Goal: Information Seeking & Learning: Learn about a topic

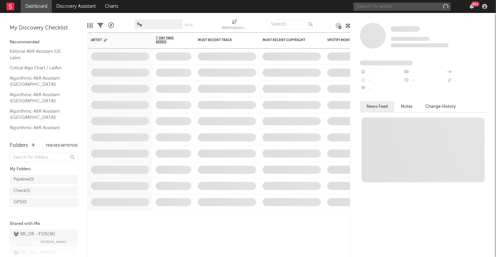
click at [406, 9] on input "text" at bounding box center [402, 7] width 97 height 8
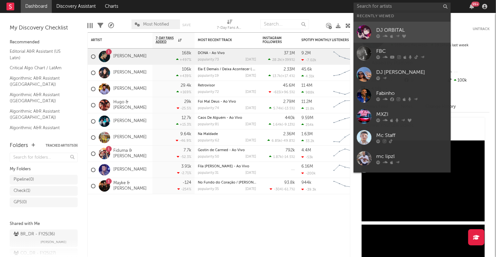
click at [399, 30] on div "DJ ORBITAL" at bounding box center [411, 31] width 71 height 8
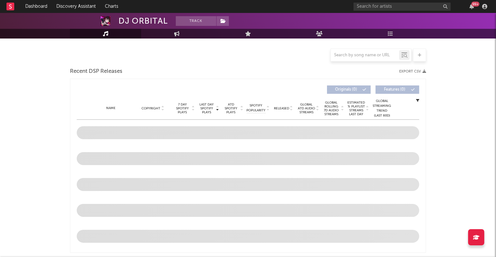
scroll to position [203, 0]
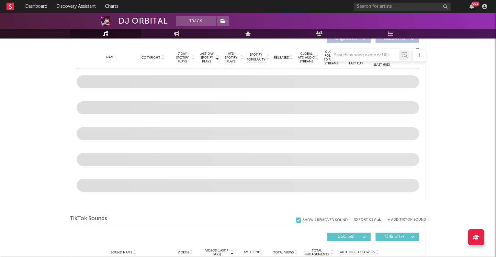
select select "6m"
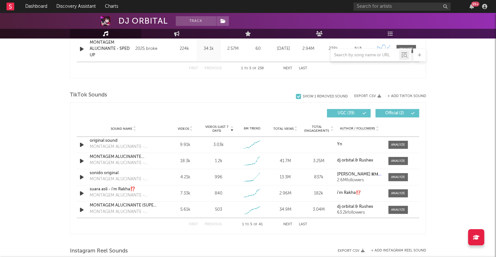
scroll to position [394, 0]
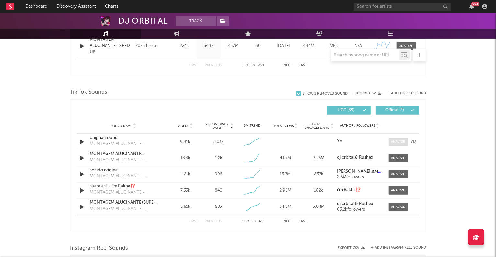
click at [396, 141] on div at bounding box center [398, 142] width 14 height 5
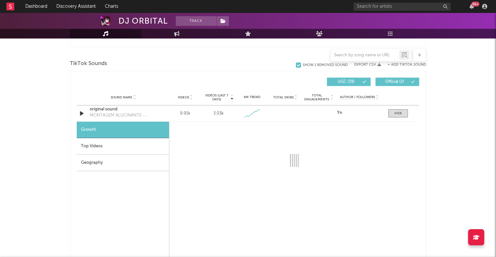
scroll to position [424, 0]
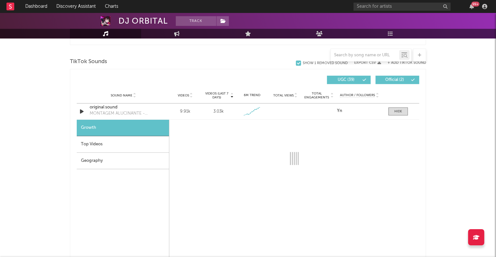
select select "1w"
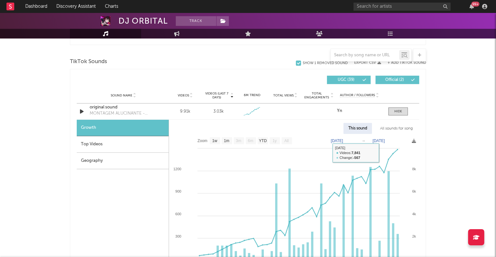
click at [383, 125] on div "All sounds for song" at bounding box center [396, 128] width 42 height 11
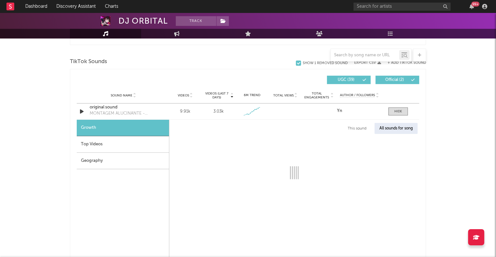
select select "1w"
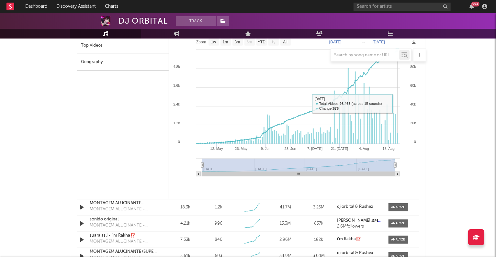
scroll to position [538, 0]
